Goal: Information Seeking & Learning: Learn about a topic

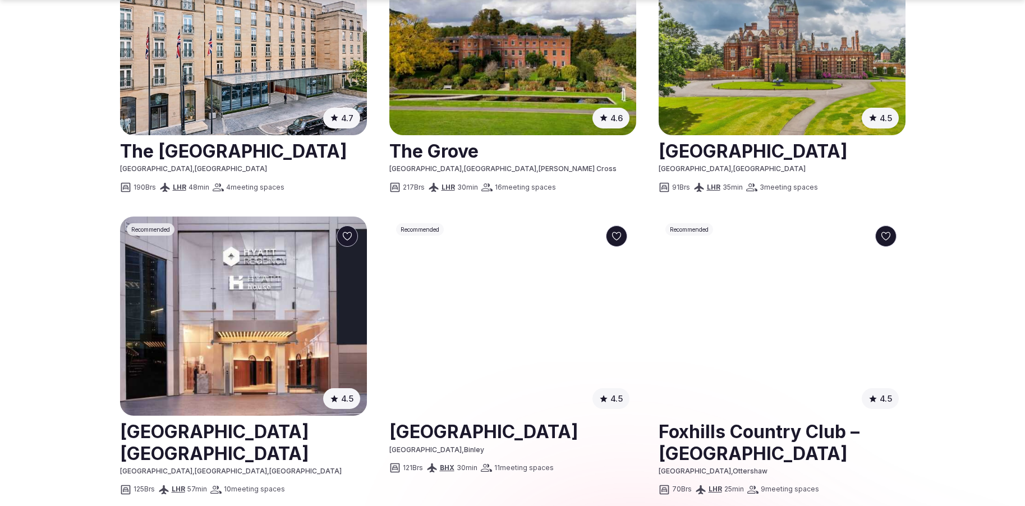
scroll to position [873, 0]
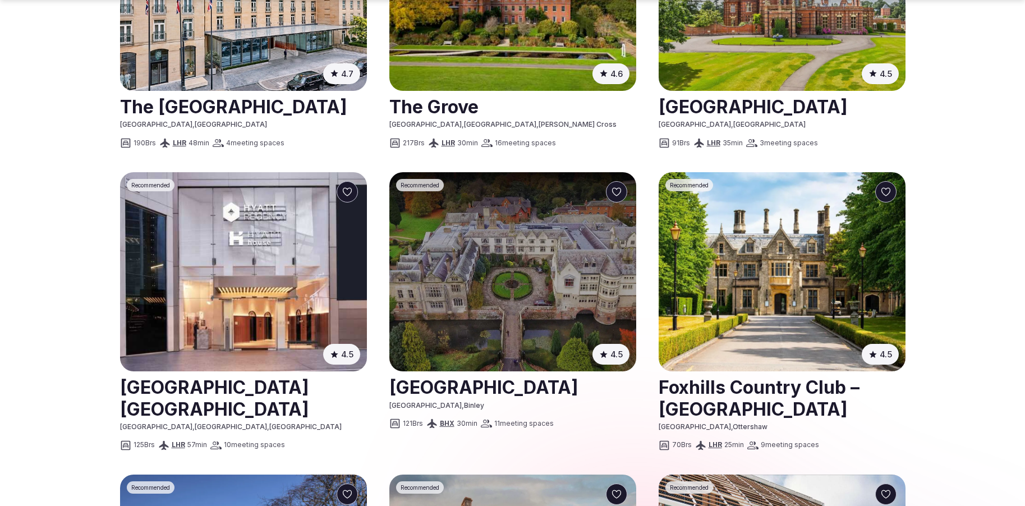
click at [498, 266] on img at bounding box center [512, 271] width 247 height 199
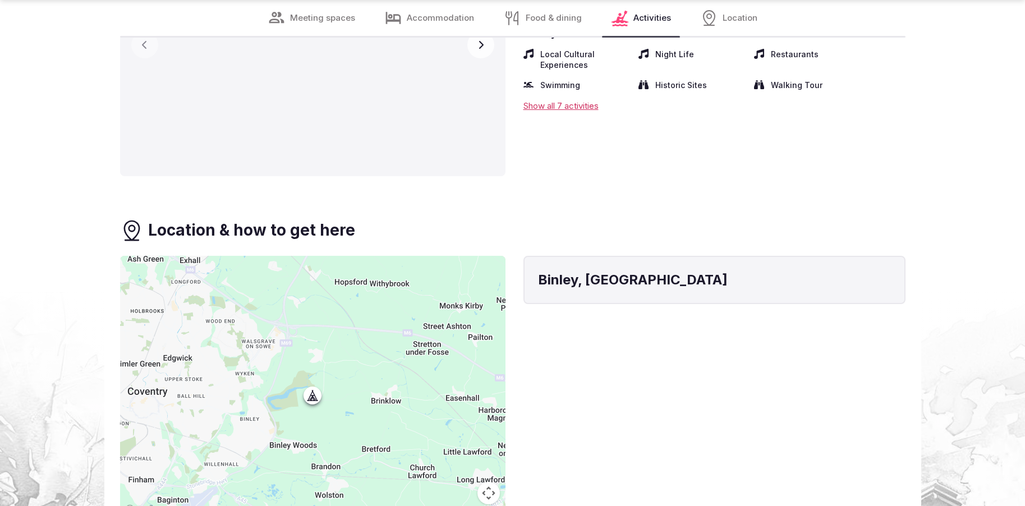
scroll to position [6317, 0]
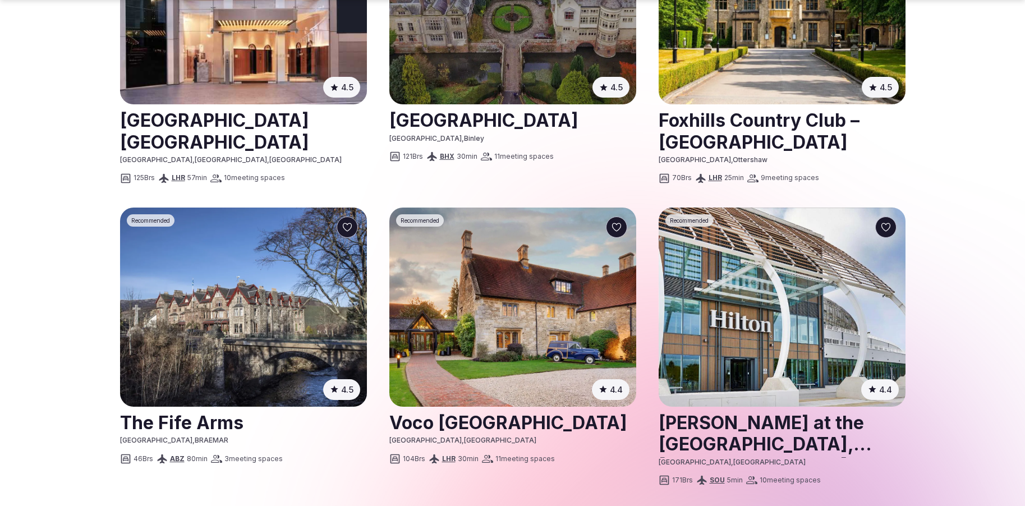
scroll to position [1141, 0]
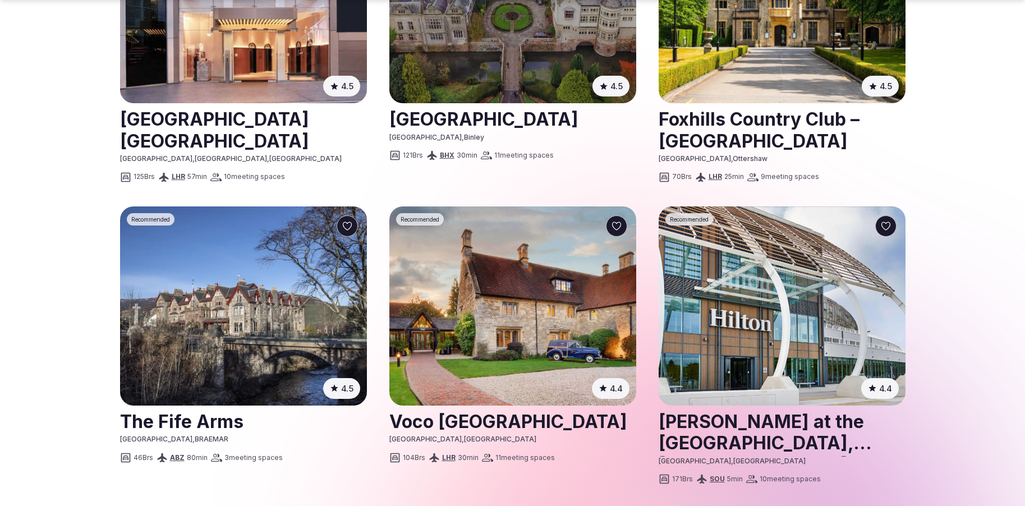
click at [757, 65] on img at bounding box center [782, 3] width 247 height 199
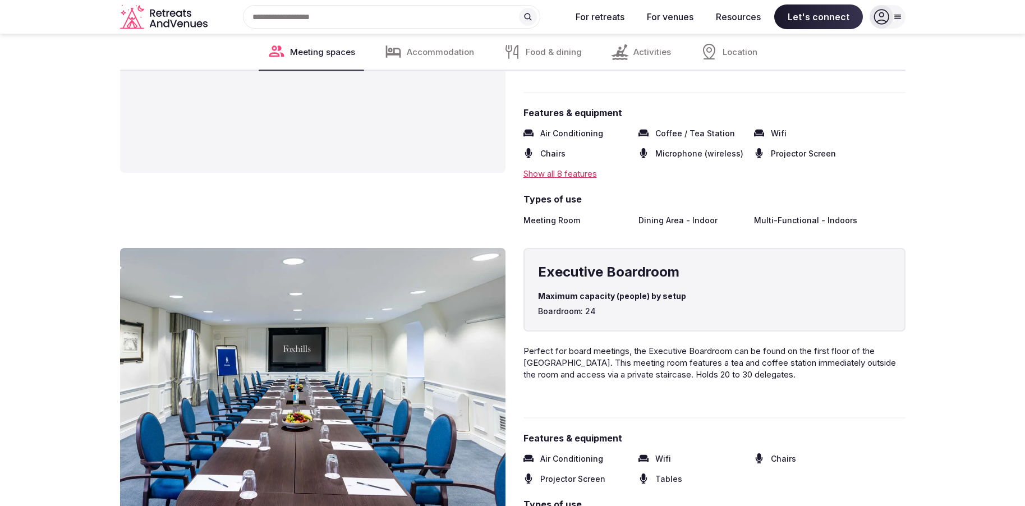
scroll to position [1334, 0]
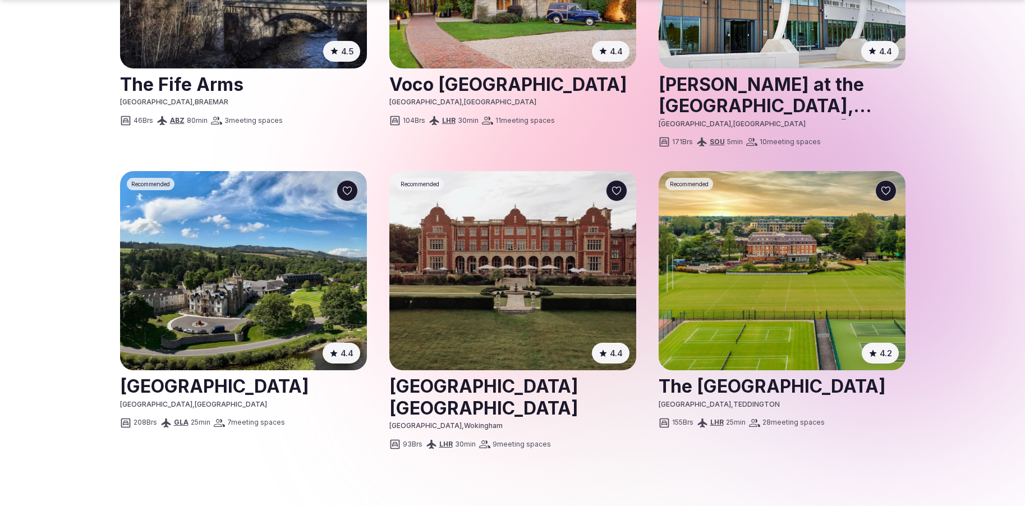
scroll to position [1564, 0]
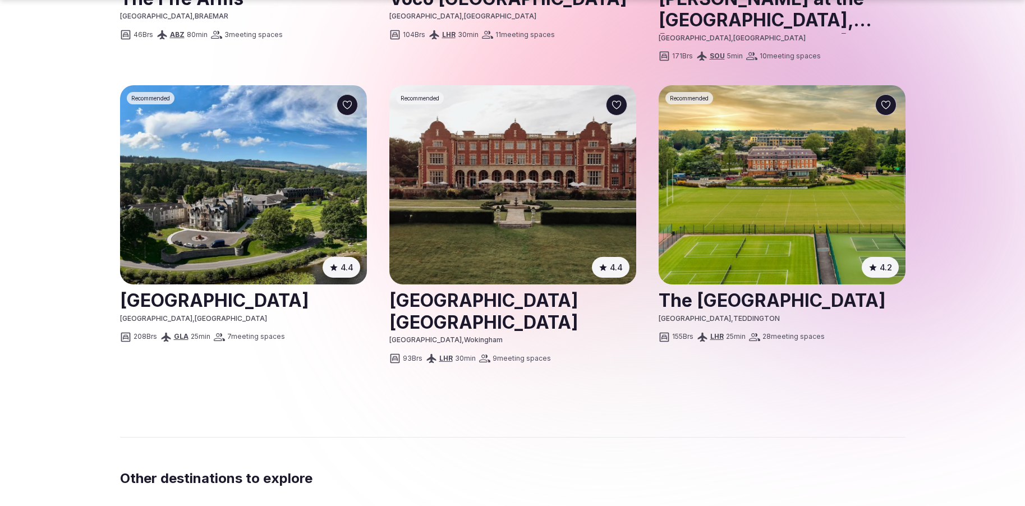
click at [758, 168] on img at bounding box center [782, 184] width 247 height 199
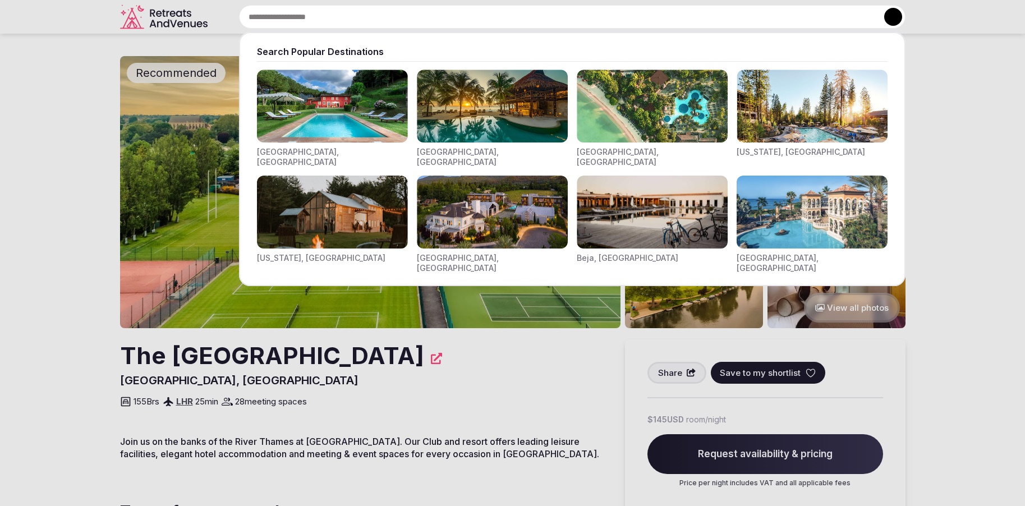
click at [391, 16] on input "text" at bounding box center [572, 17] width 666 height 24
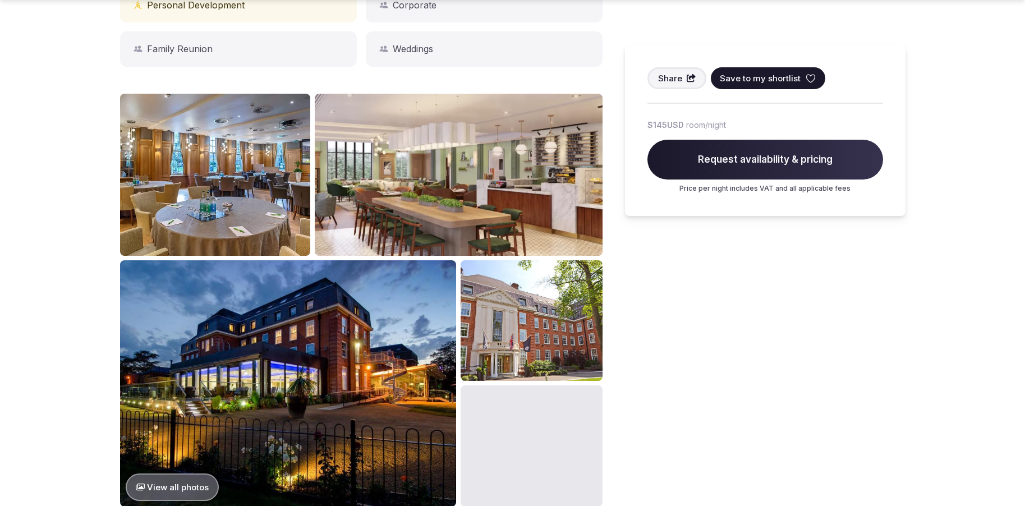
scroll to position [590, 0]
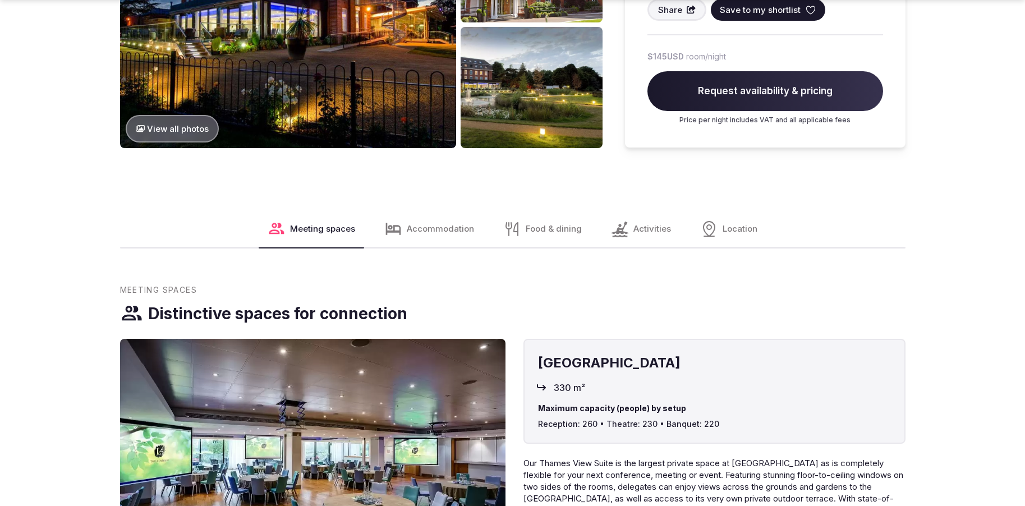
click at [441, 233] on span "Accommodation" at bounding box center [440, 229] width 67 height 12
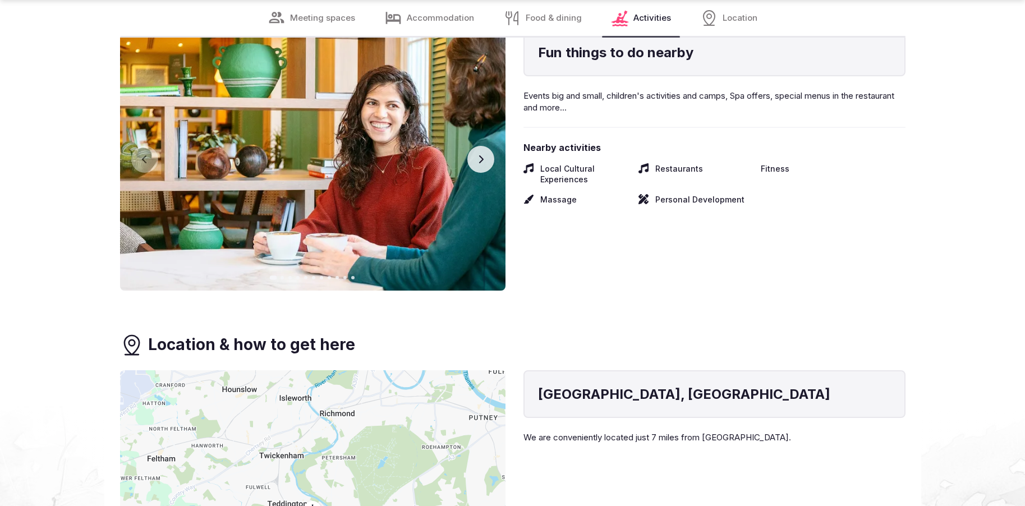
scroll to position [6031, 0]
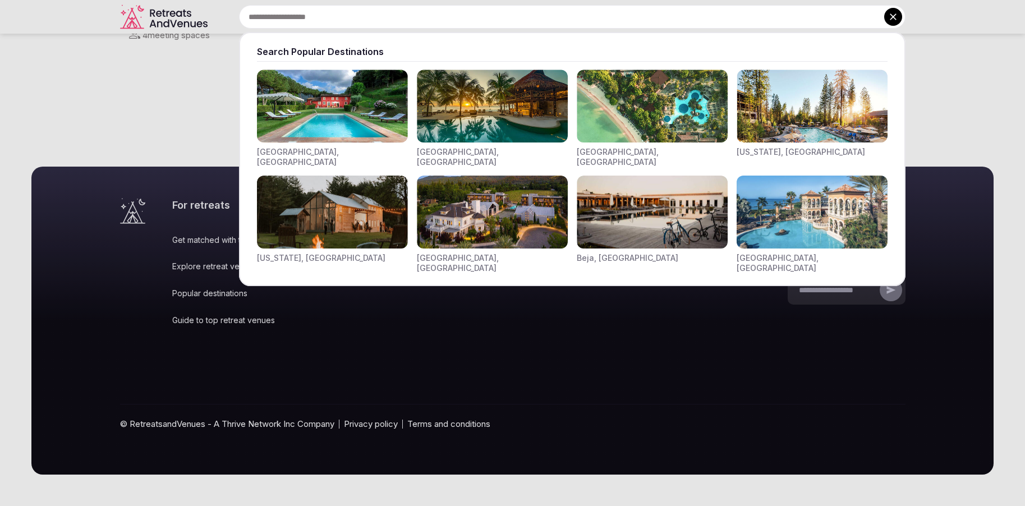
scroll to position [1564, 0]
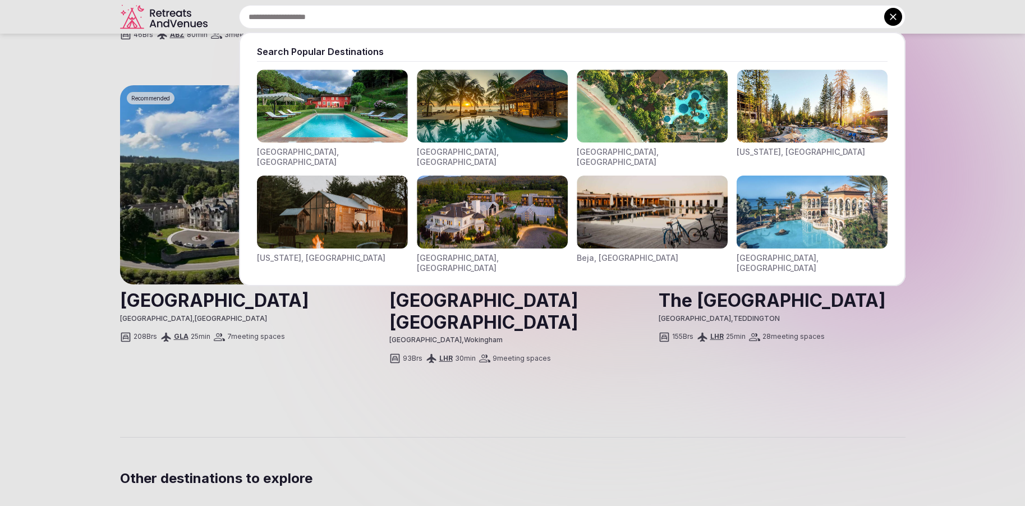
click at [175, 364] on div at bounding box center [512, 253] width 1025 height 506
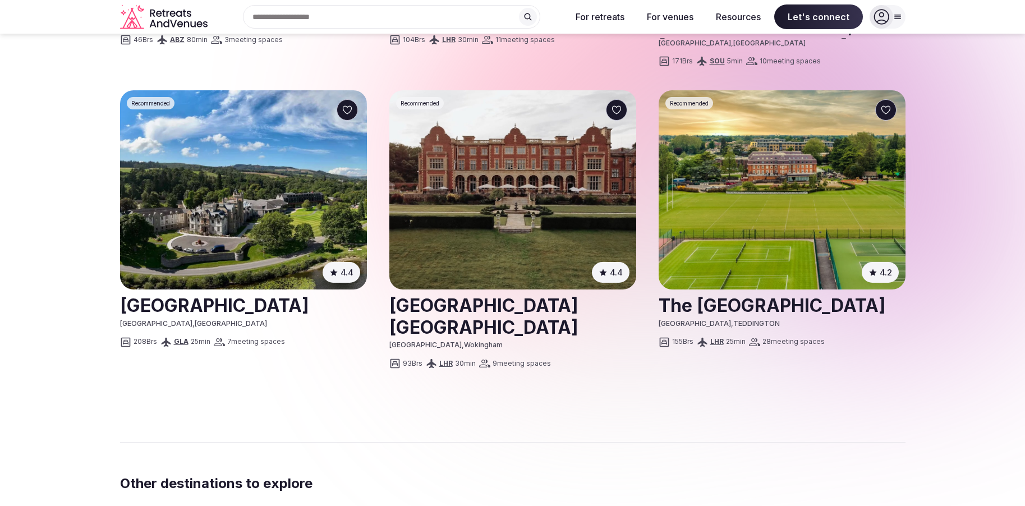
scroll to position [1556, 0]
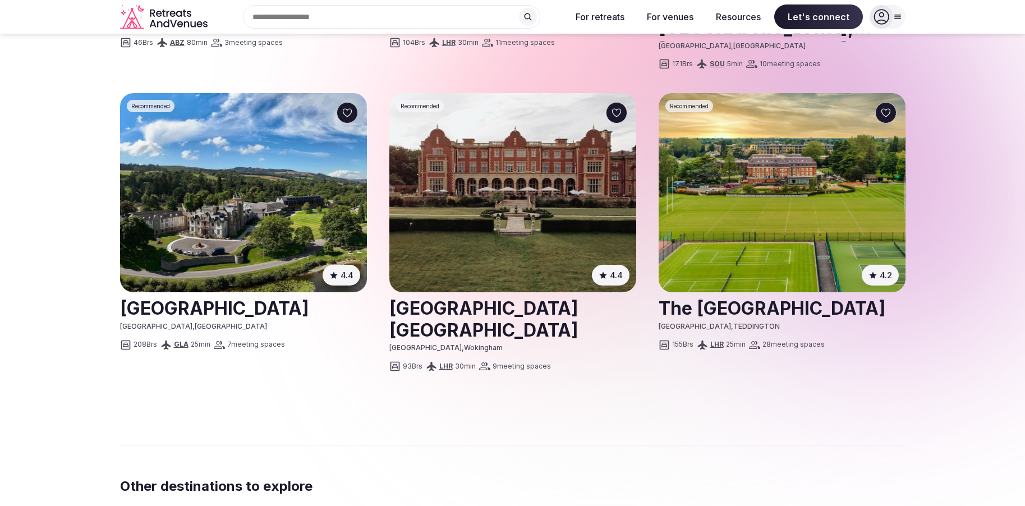
click at [531, 210] on img at bounding box center [512, 192] width 247 height 199
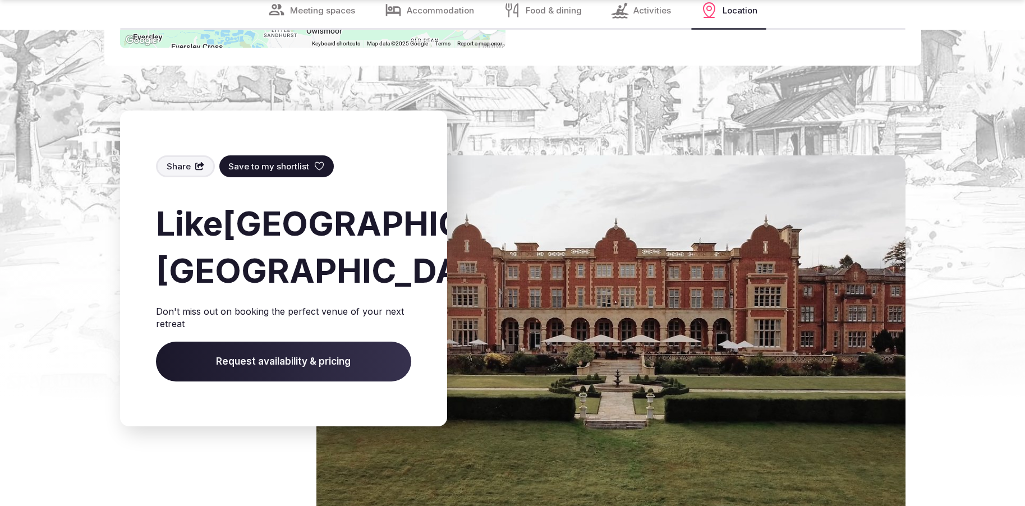
scroll to position [9570, 0]
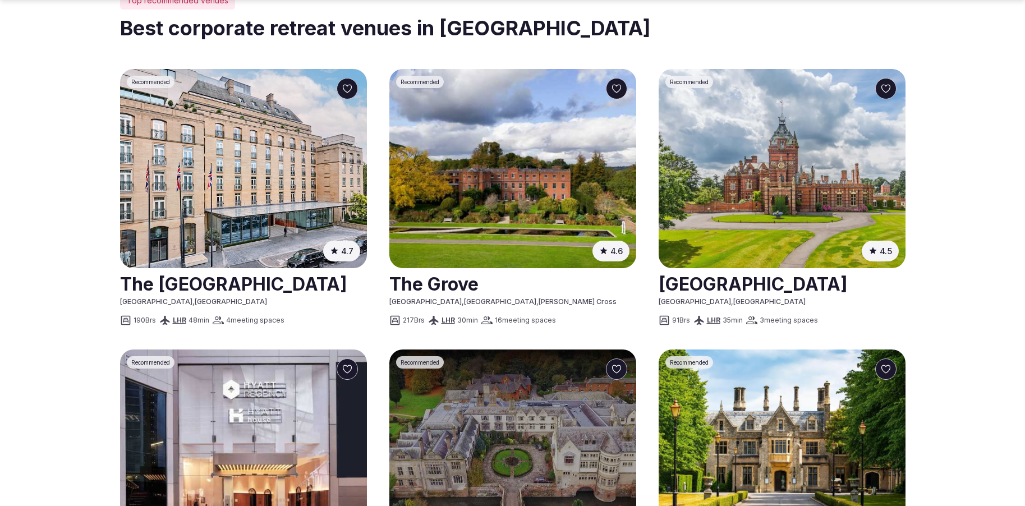
scroll to position [697, 0]
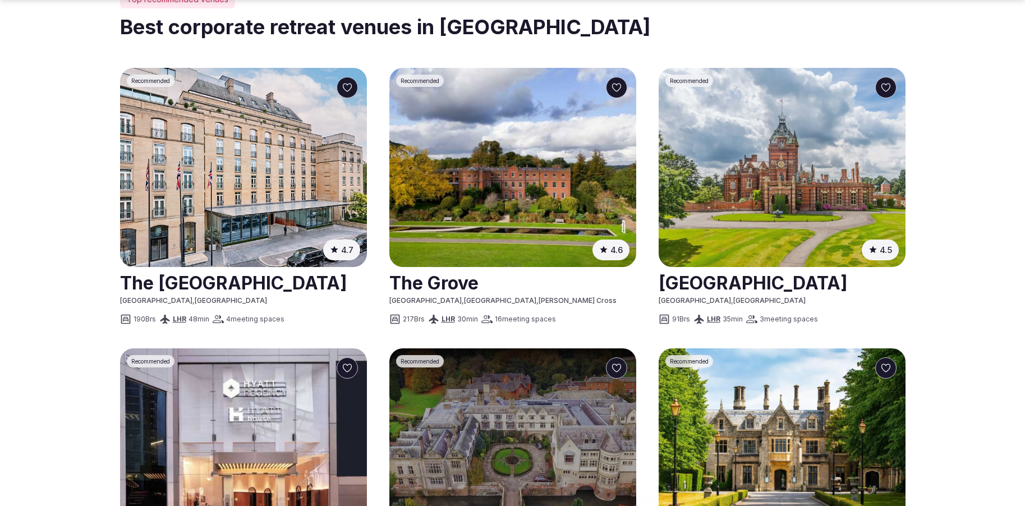
click at [517, 154] on img at bounding box center [512, 167] width 247 height 199
